Goal: Check status: Check status

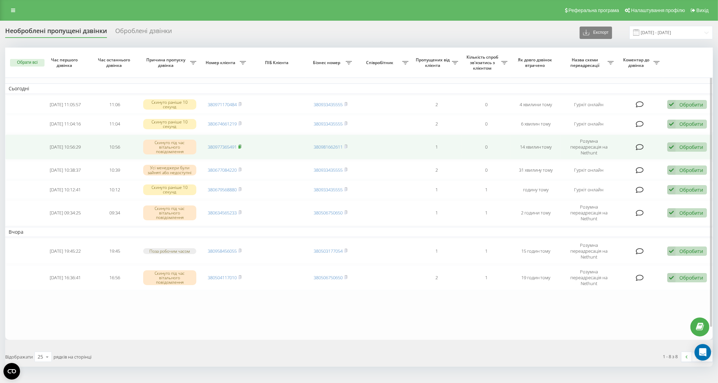
click at [240, 146] on rect at bounding box center [239, 147] width 2 height 3
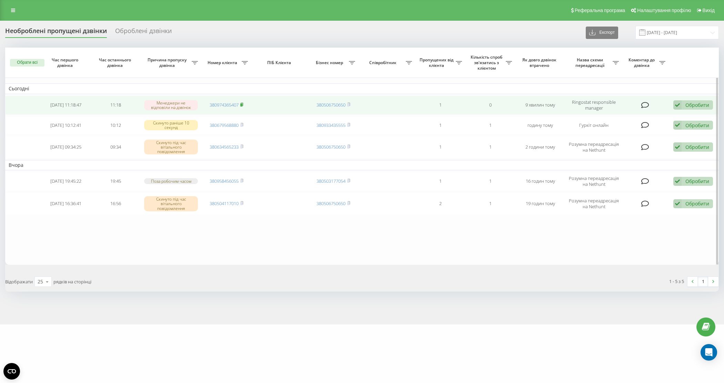
click at [242, 104] on rect at bounding box center [241, 104] width 2 height 3
